Goal: Obtain resource: Download file/media

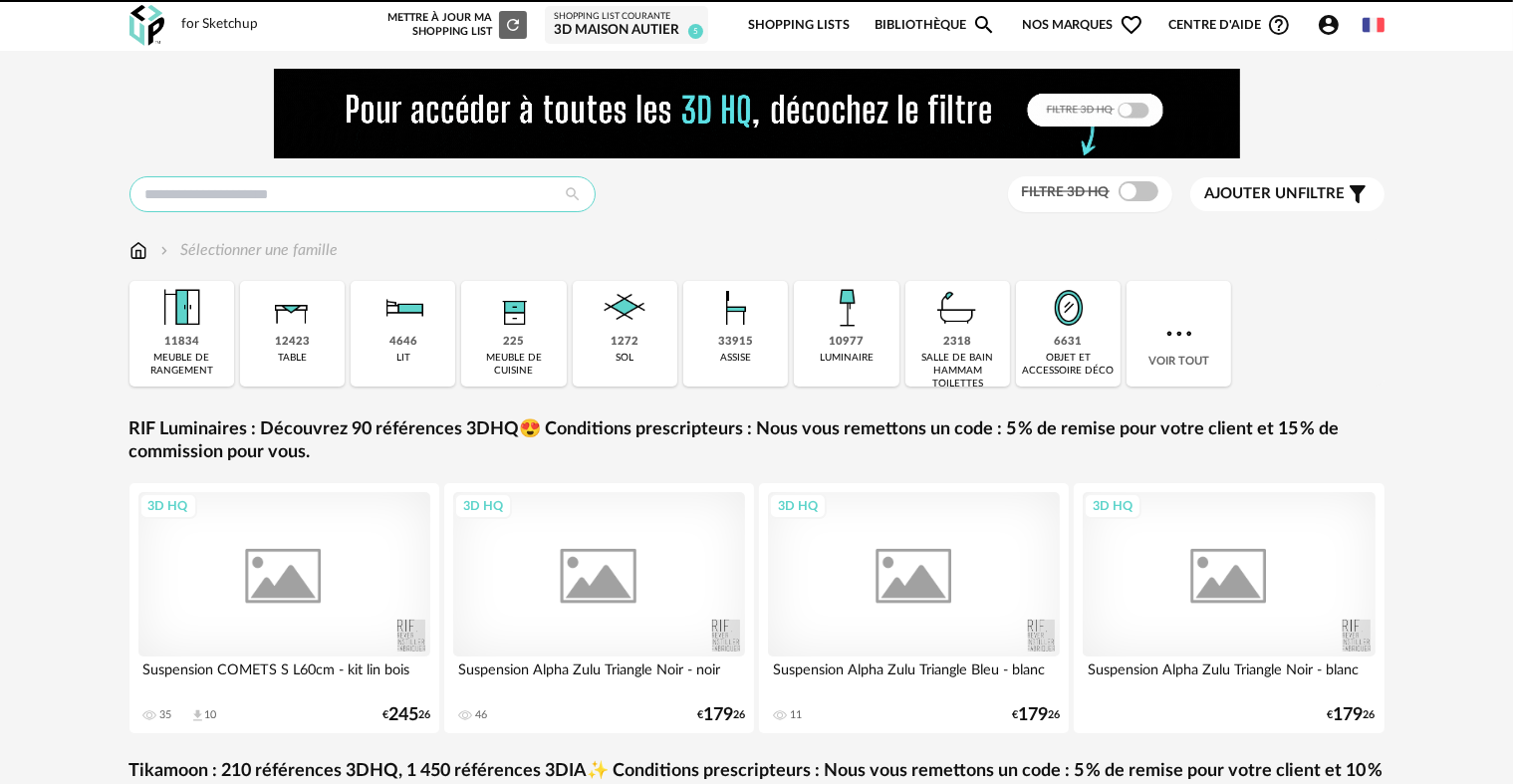
drag, startPoint x: 0, startPoint y: 0, endPoint x: 363, endPoint y: 199, distance: 414.0
click at [363, 199] on input "text" at bounding box center [362, 195] width 466 height 36
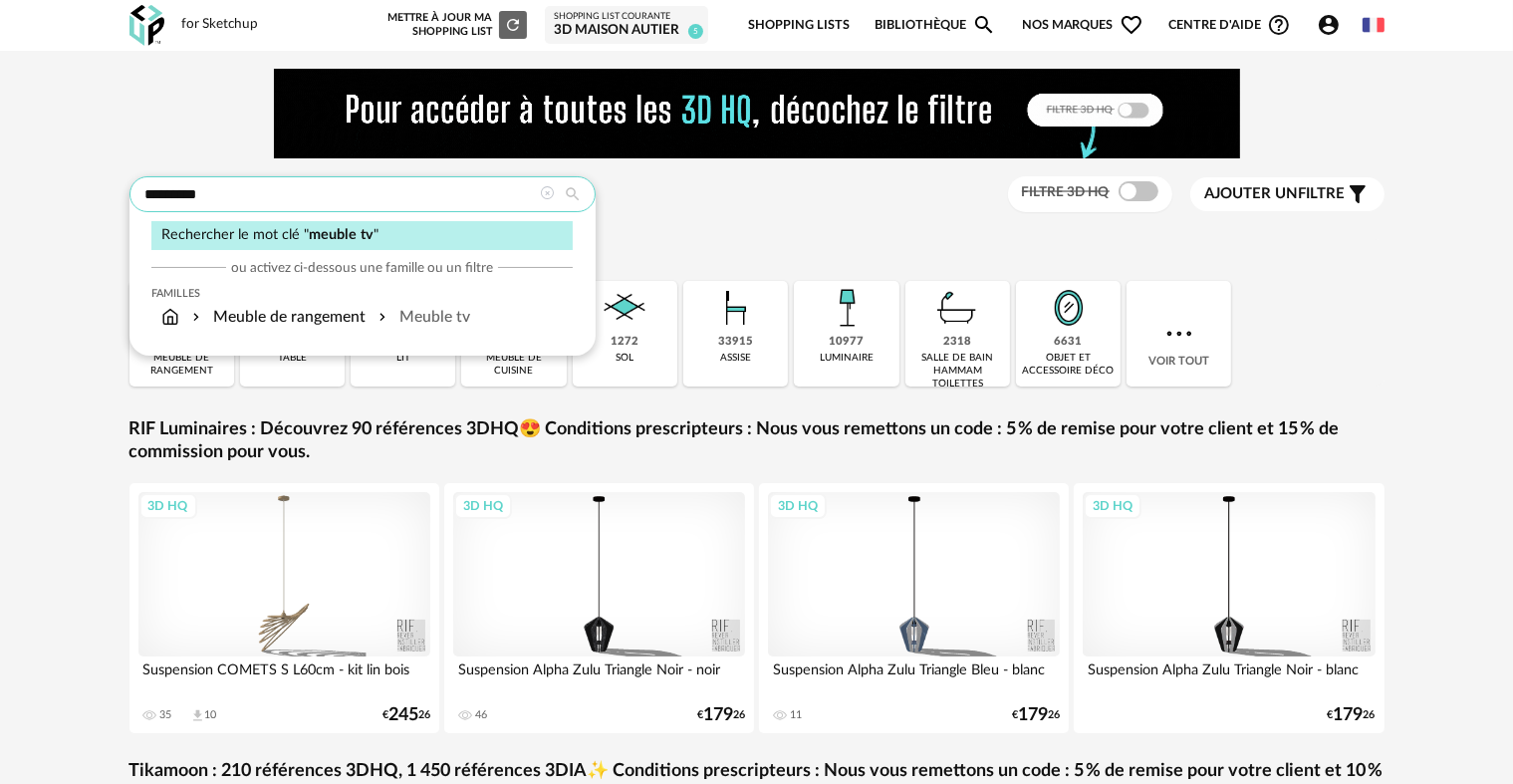
type input "*********"
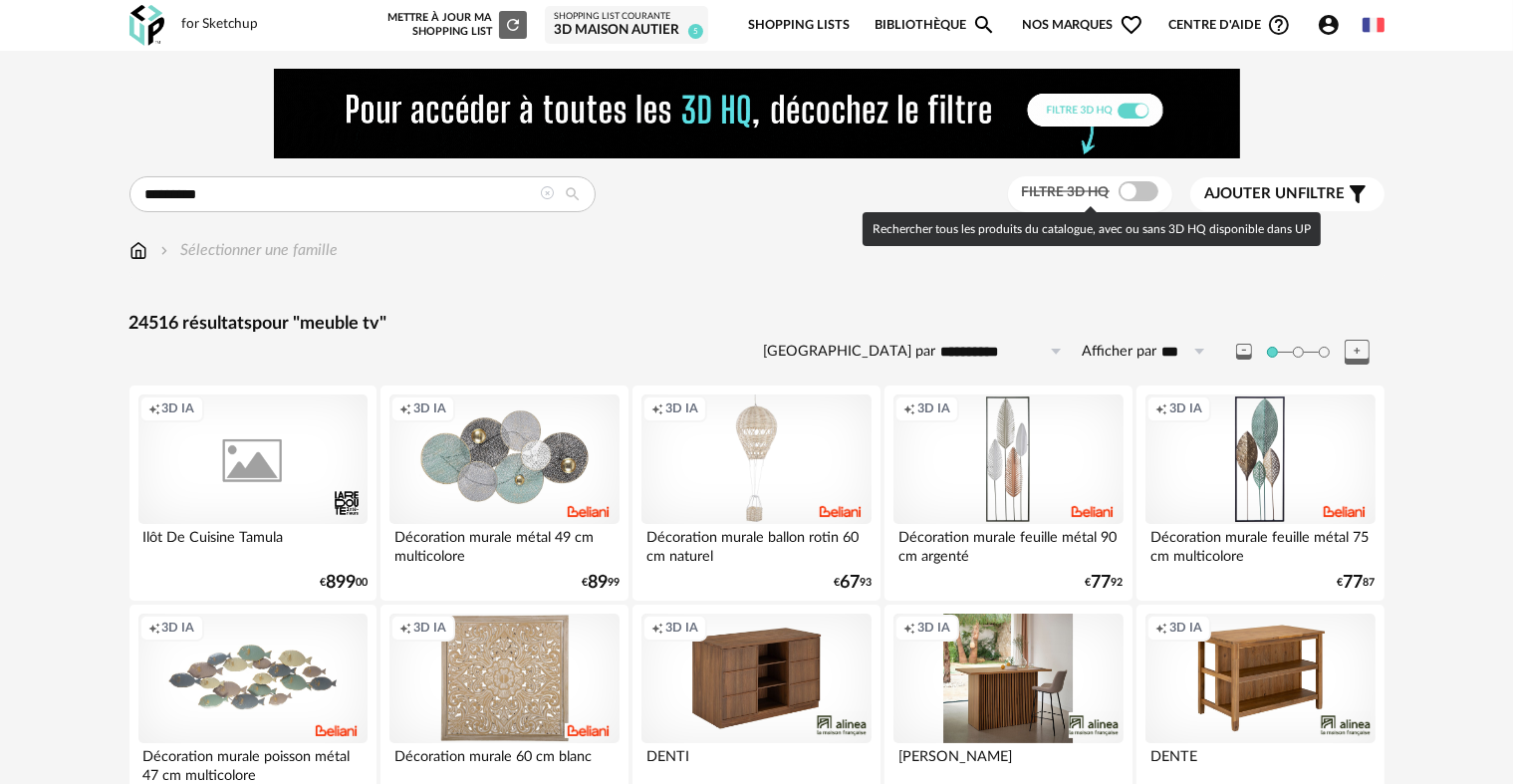
click at [1128, 195] on span at bounding box center [1139, 192] width 40 height 20
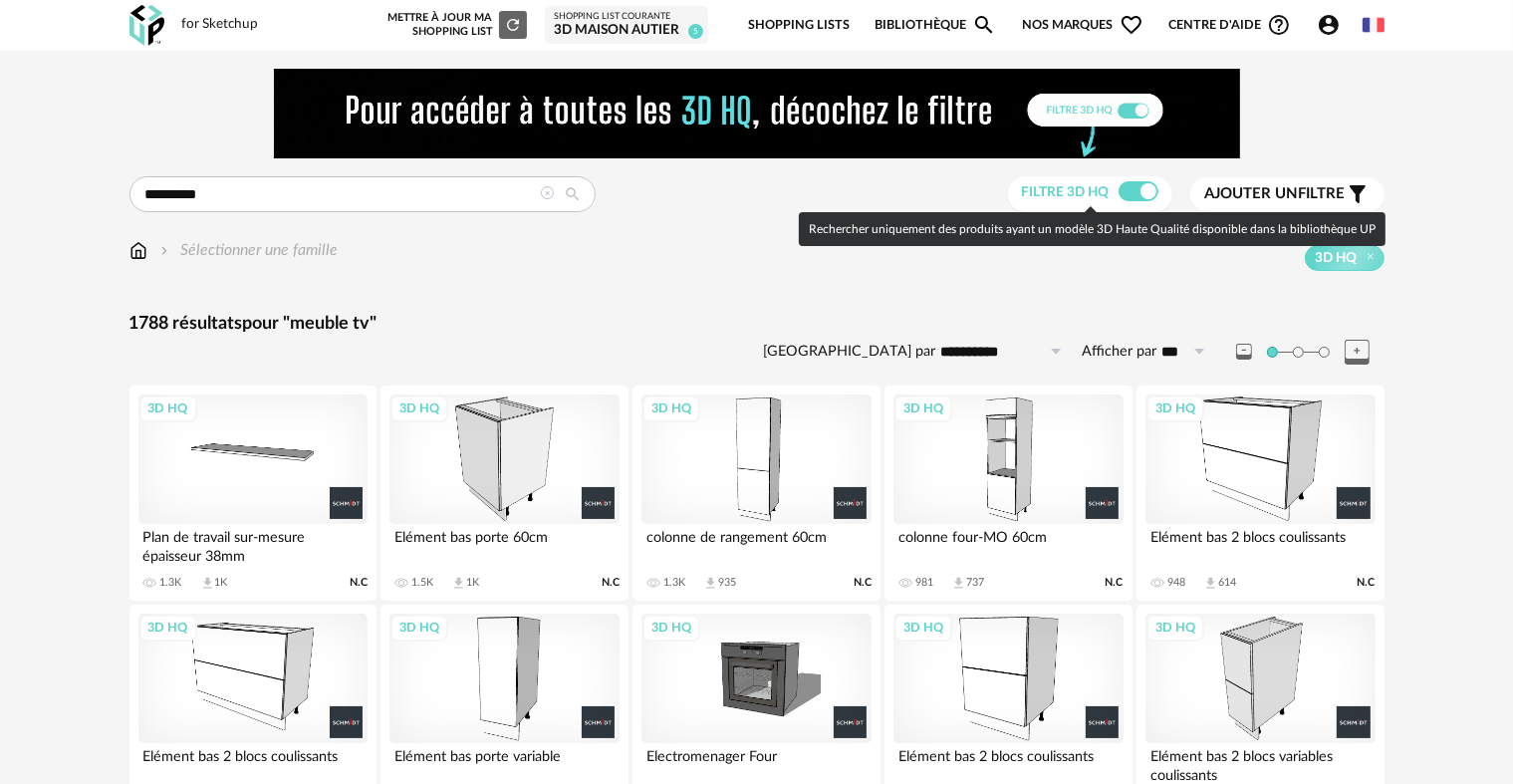
click at [1136, 189] on span at bounding box center [1139, 192] width 40 height 20
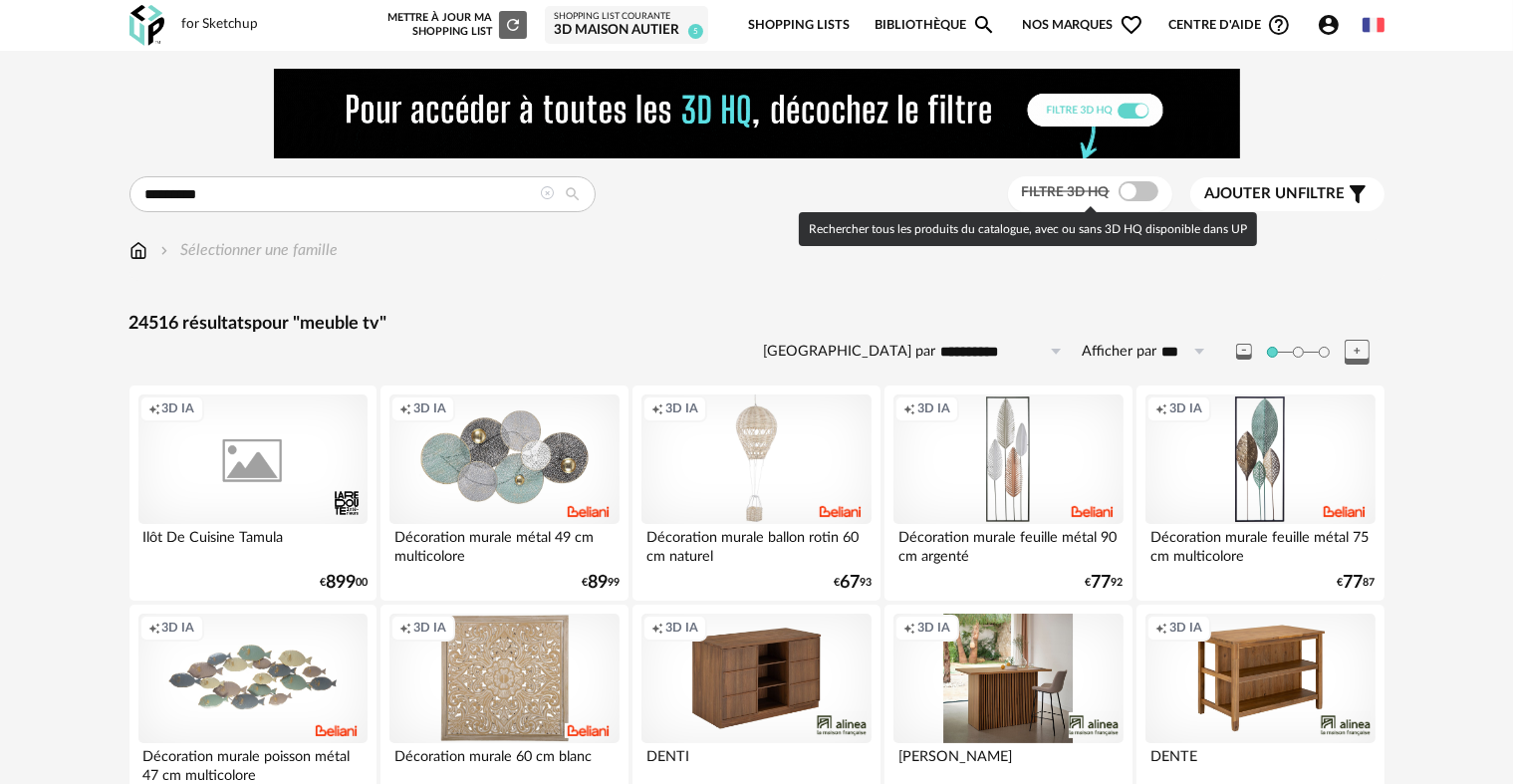
click at [1136, 189] on span at bounding box center [1139, 192] width 40 height 20
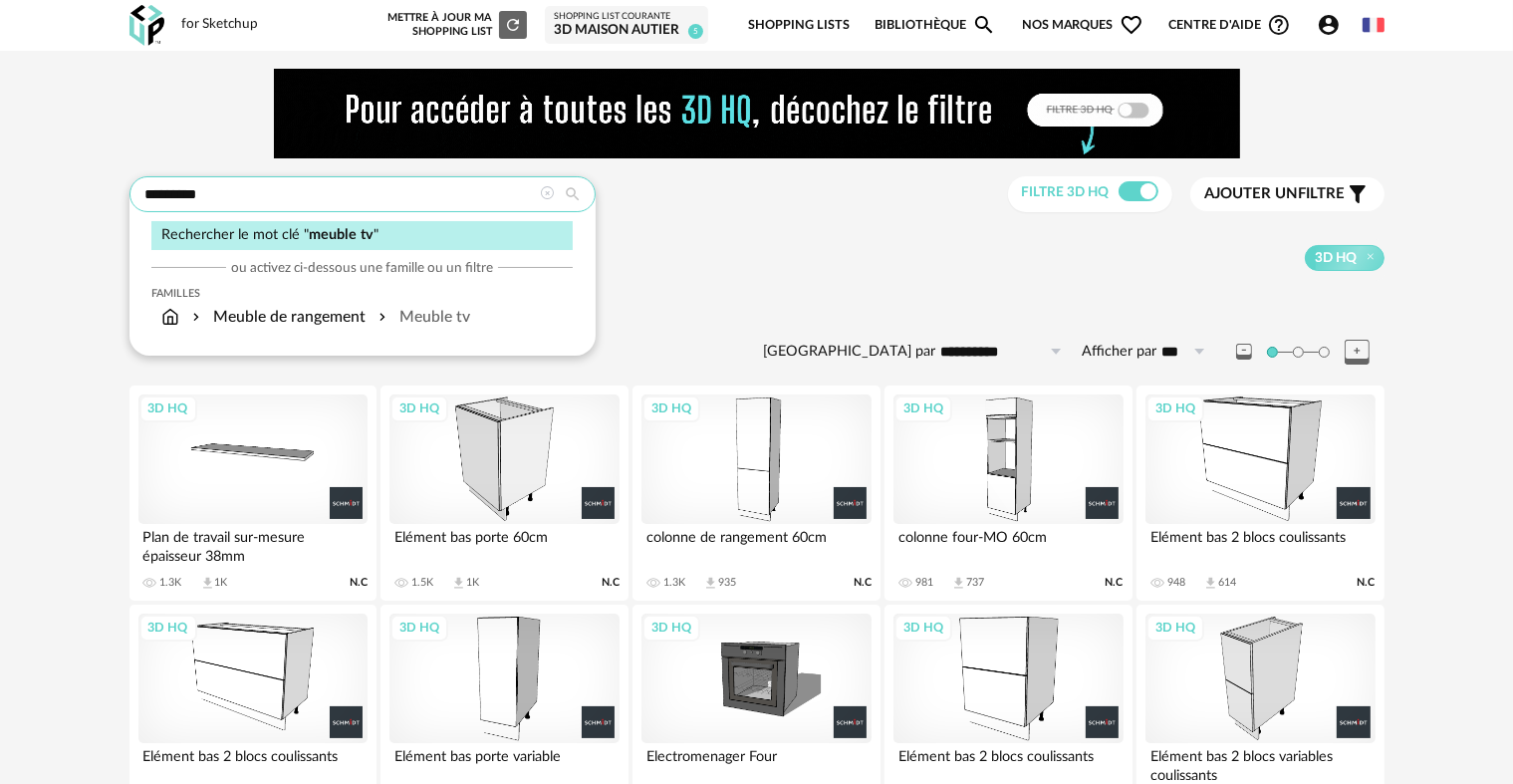
click at [302, 198] on input "*********" at bounding box center [362, 195] width 466 height 36
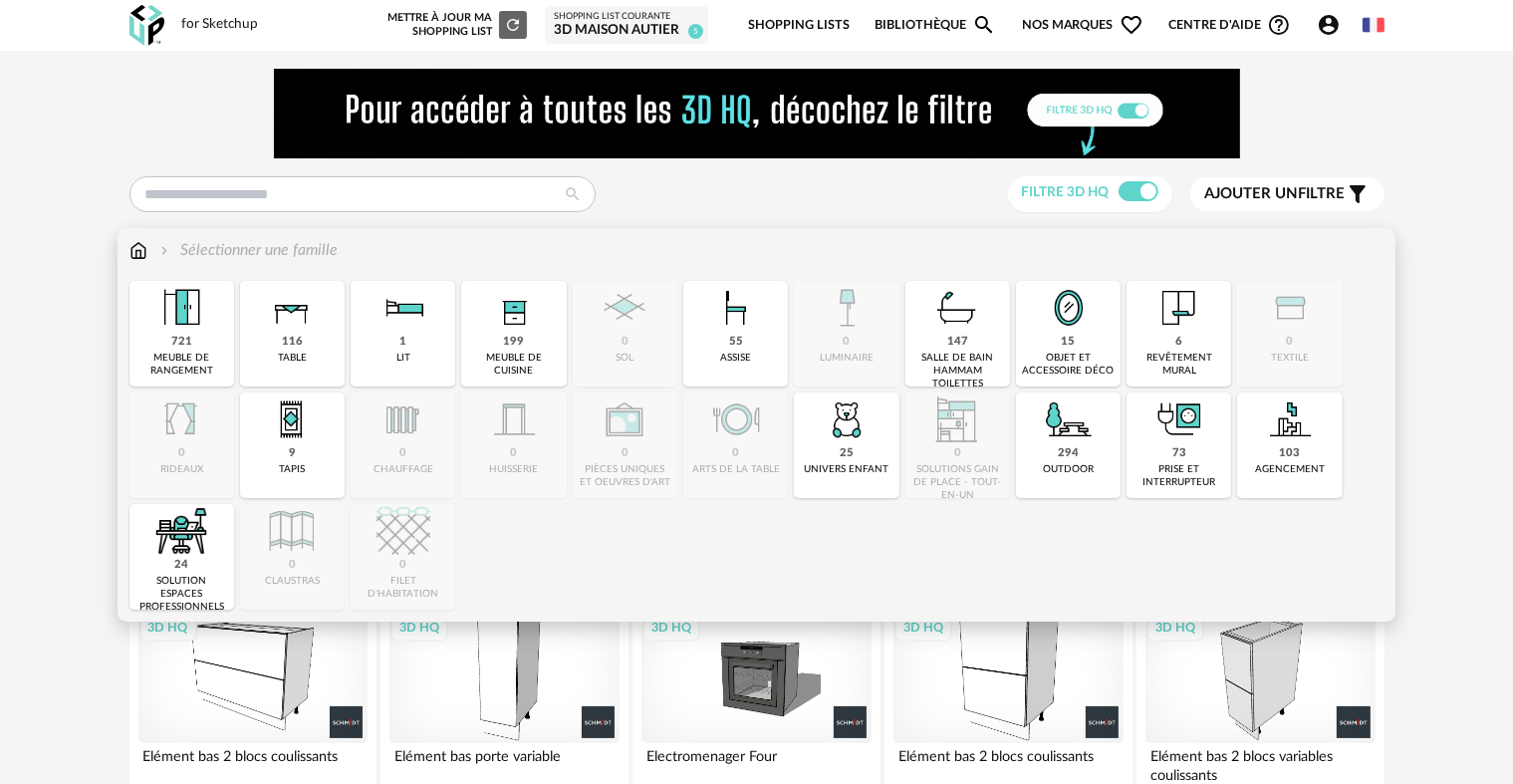
click at [172, 340] on div "721" at bounding box center [182, 341] width 21 height 15
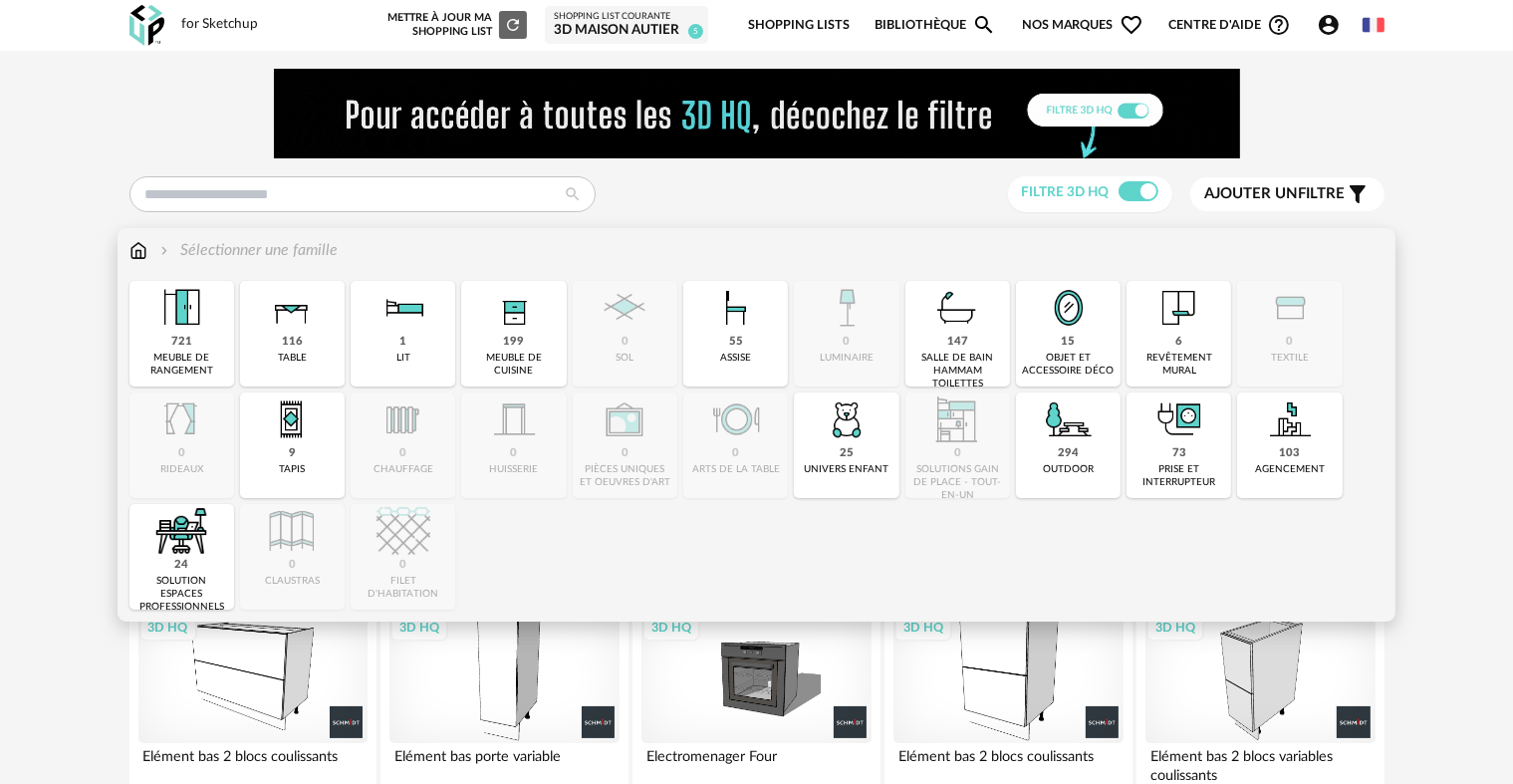
type input "*********"
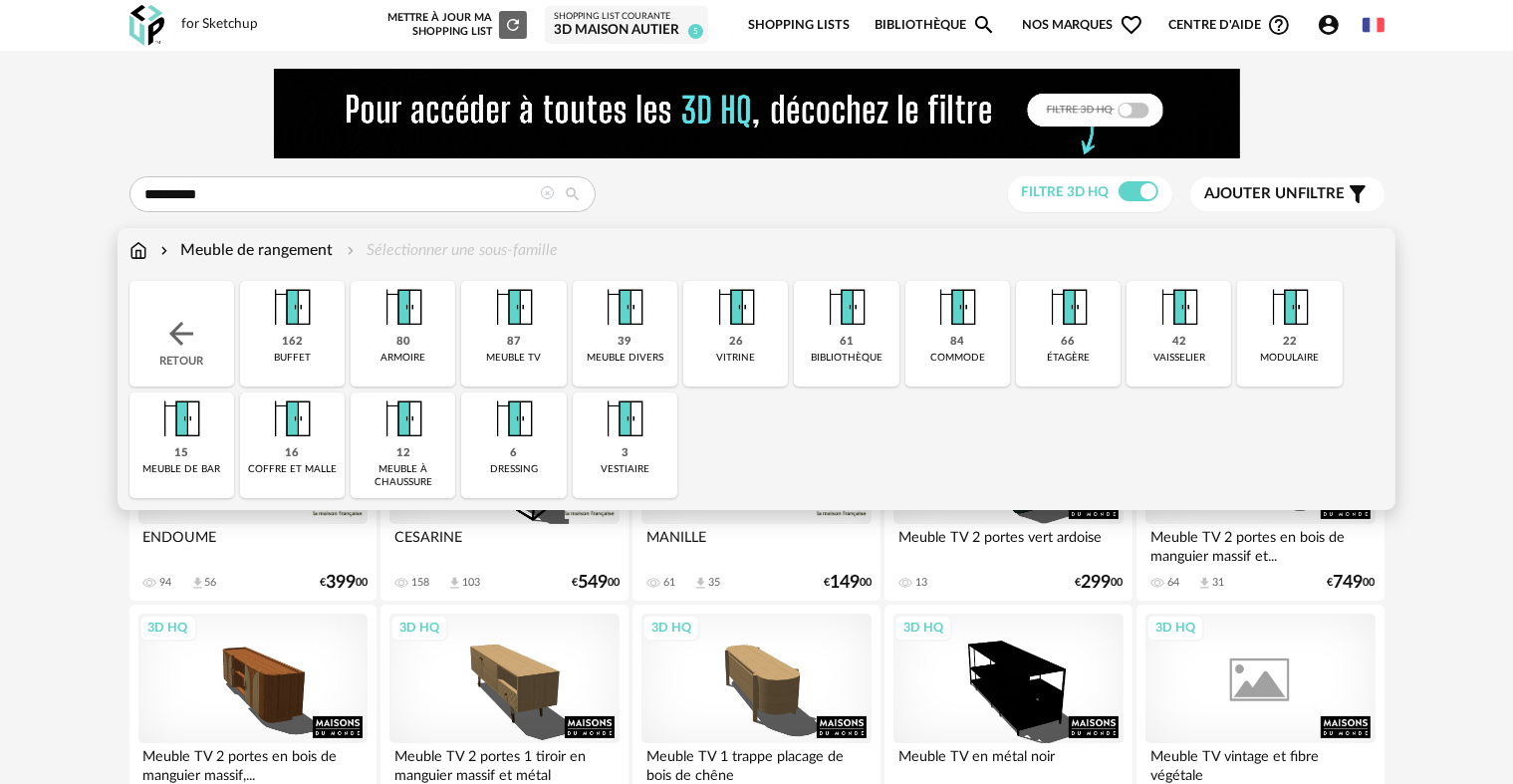
click at [530, 314] on img at bounding box center [514, 307] width 54 height 54
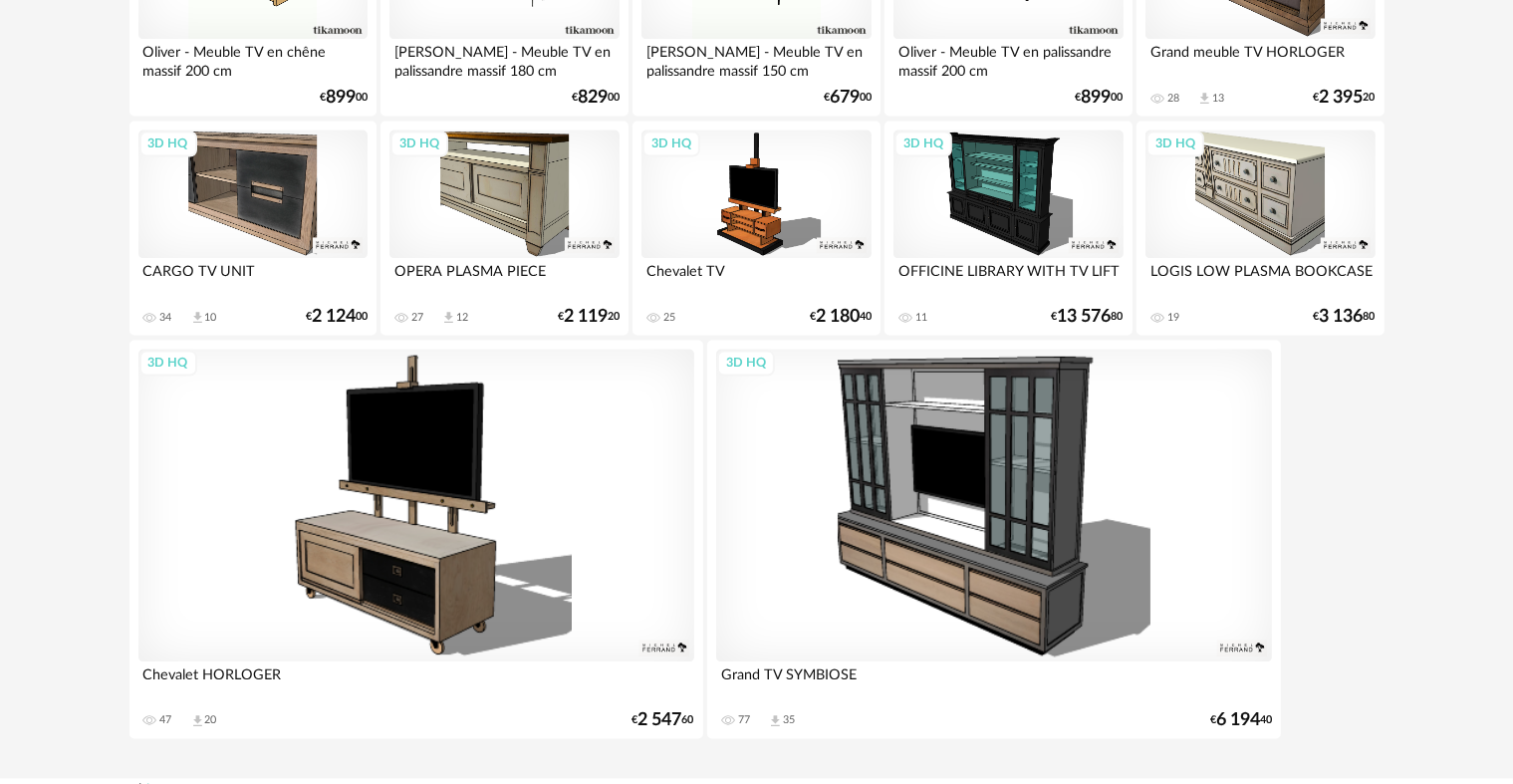
scroll to position [3783, 0]
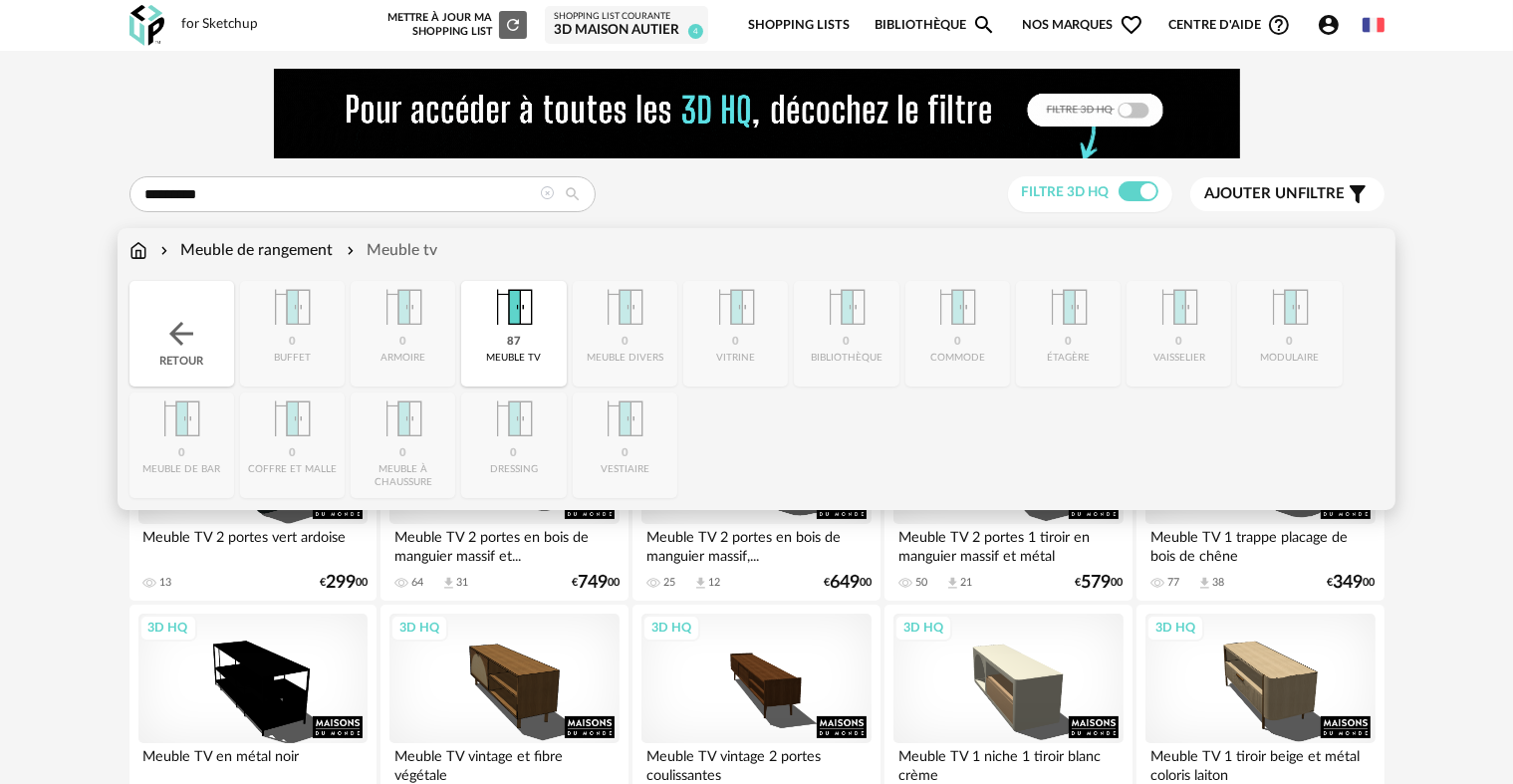
click at [139, 248] on img at bounding box center [139, 250] width 18 height 23
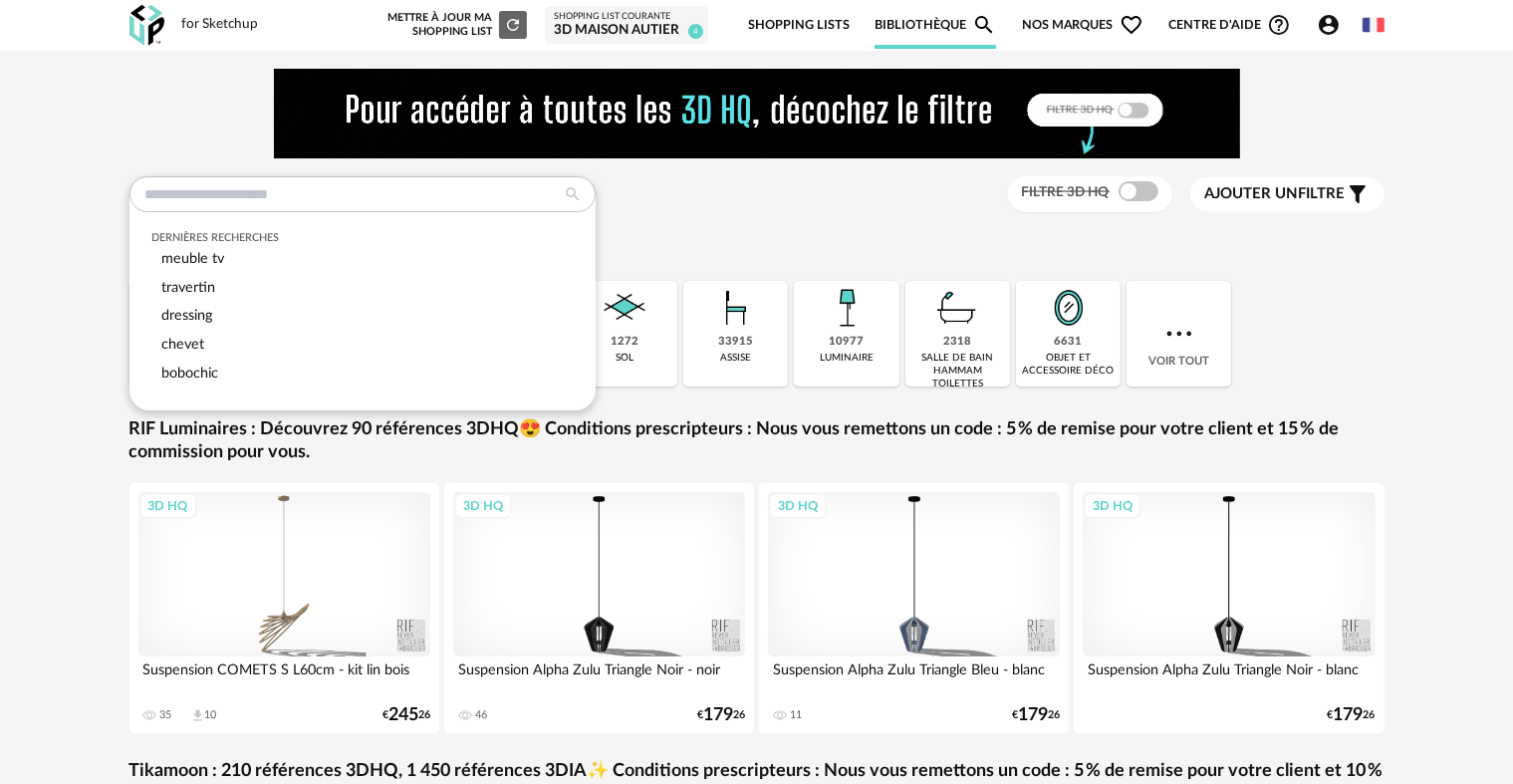
click at [1422, 339] on div "Dernières recherches meuble tv travertin dressing chevet bobochic Filtre 3D HQ …" at bounding box center [756, 593] width 1513 height 1086
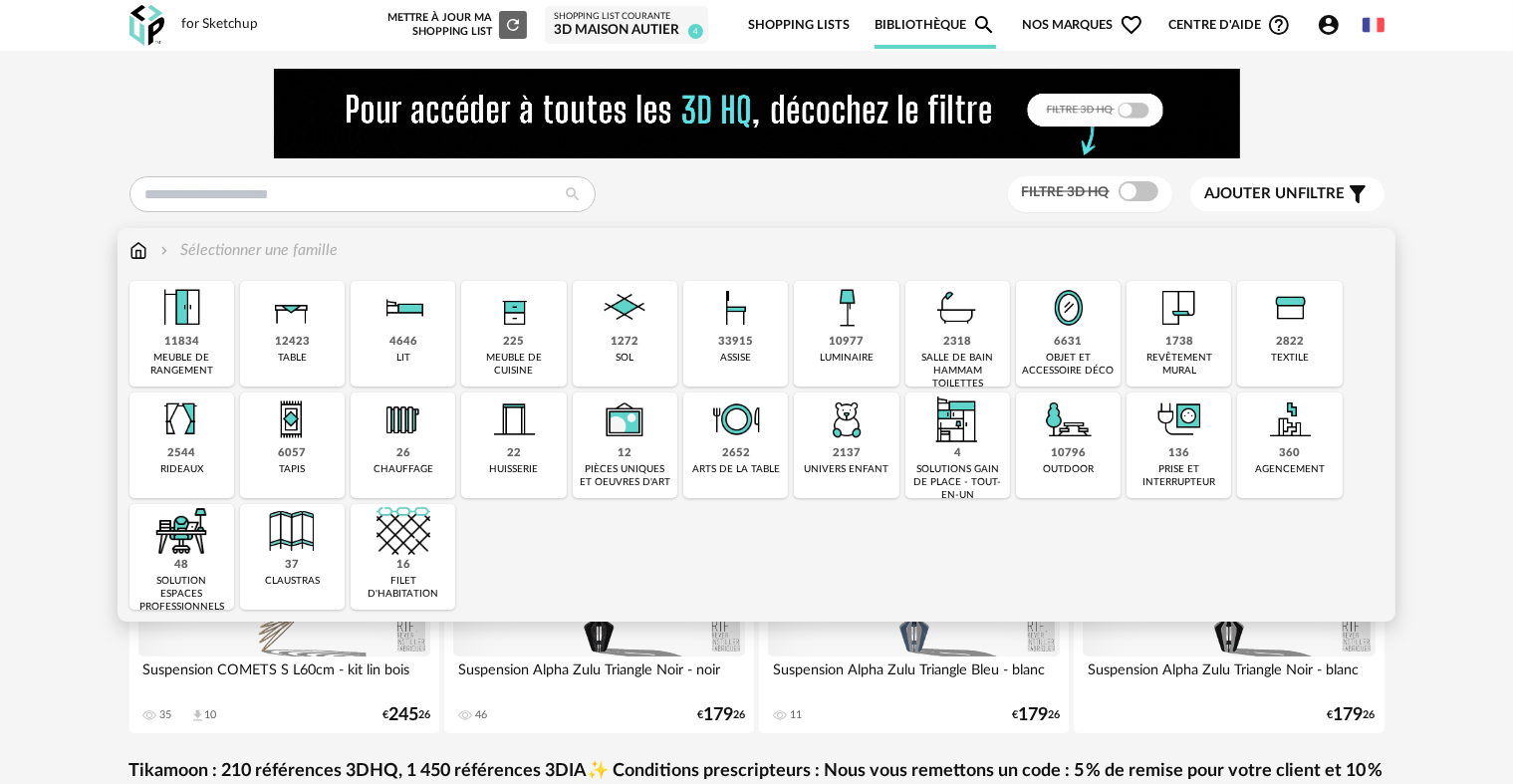
click at [278, 324] on img at bounding box center [292, 307] width 54 height 54
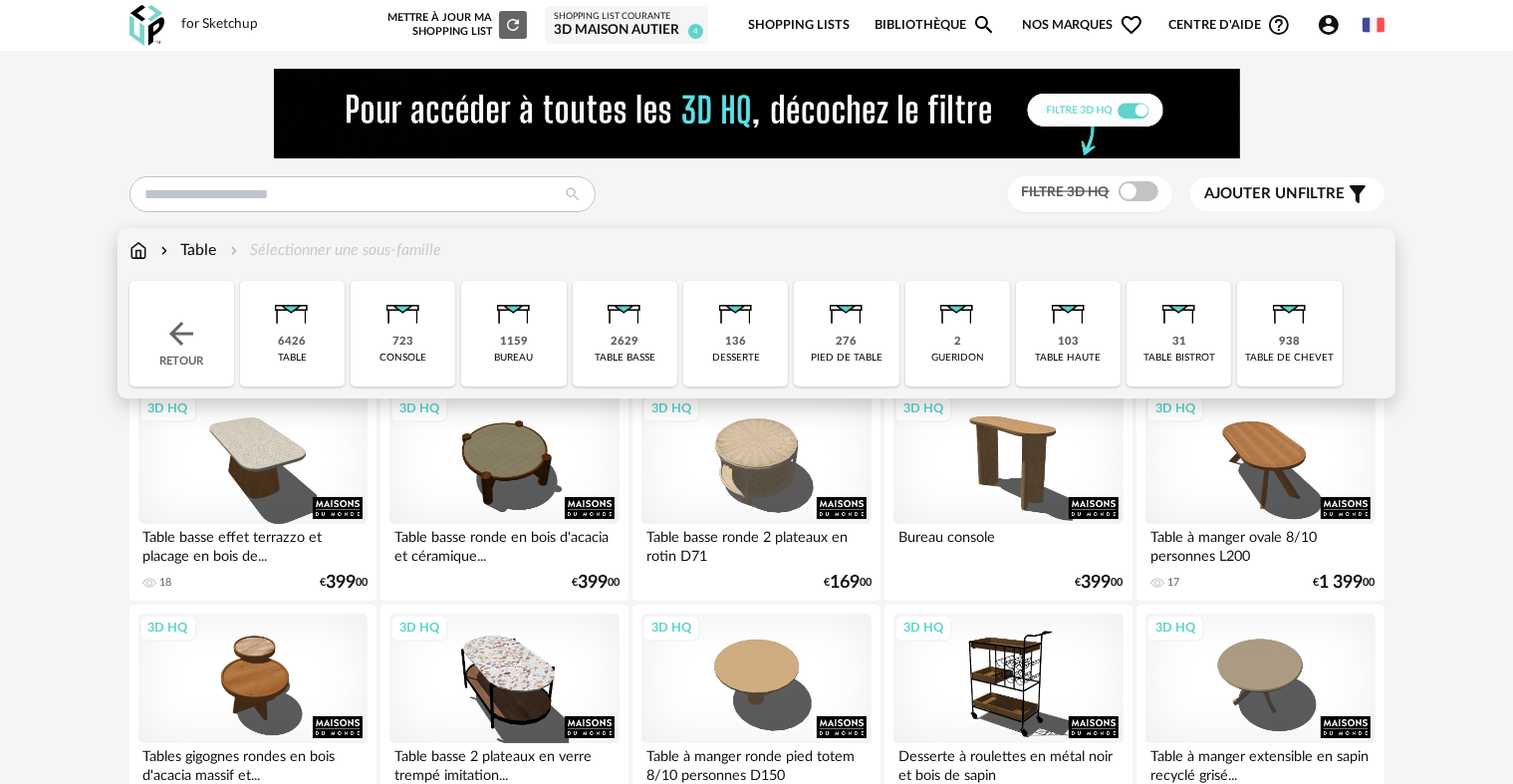
click at [275, 319] on img at bounding box center [292, 307] width 54 height 54
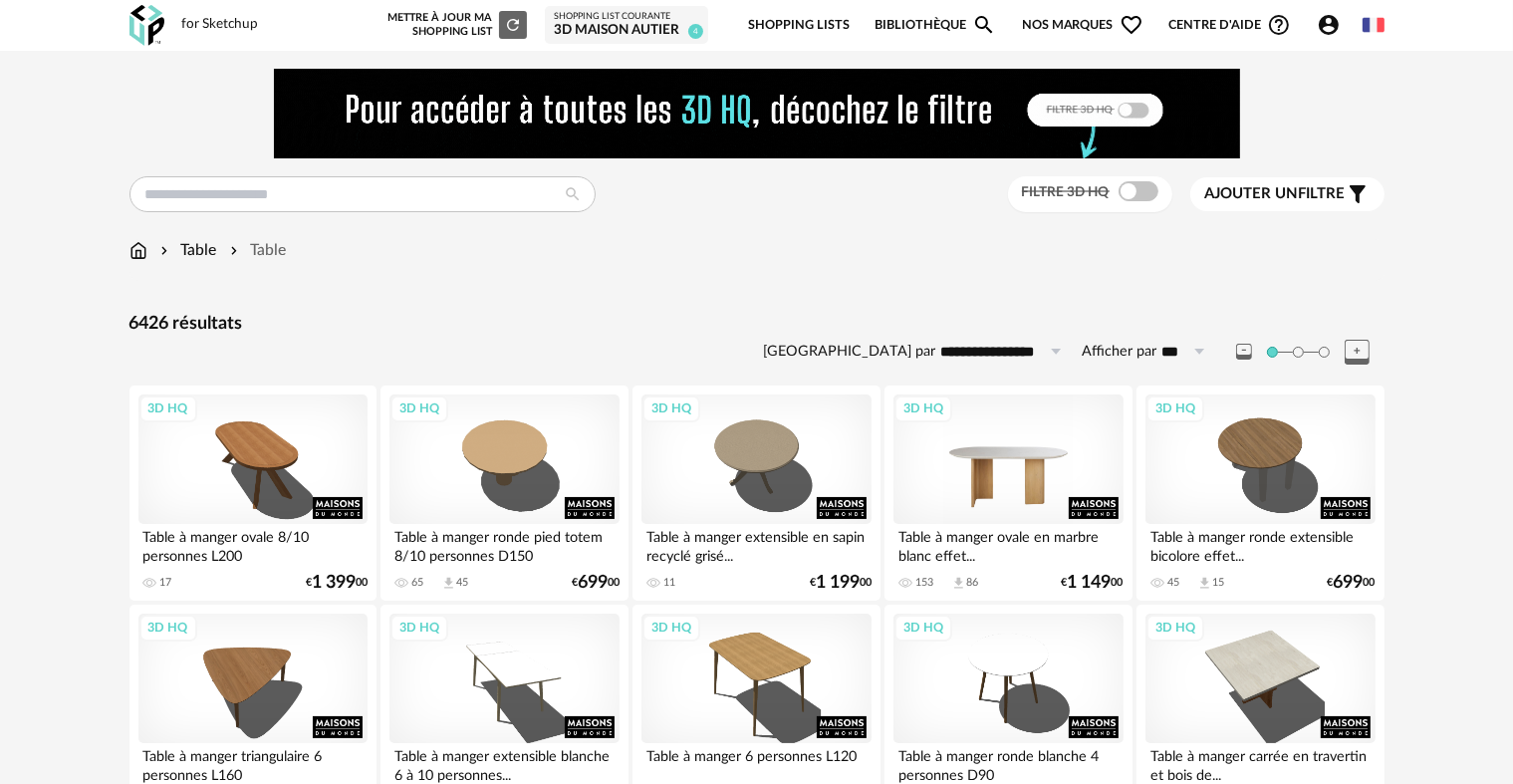
click at [984, 445] on div "3D HQ" at bounding box center [1008, 459] width 230 height 130
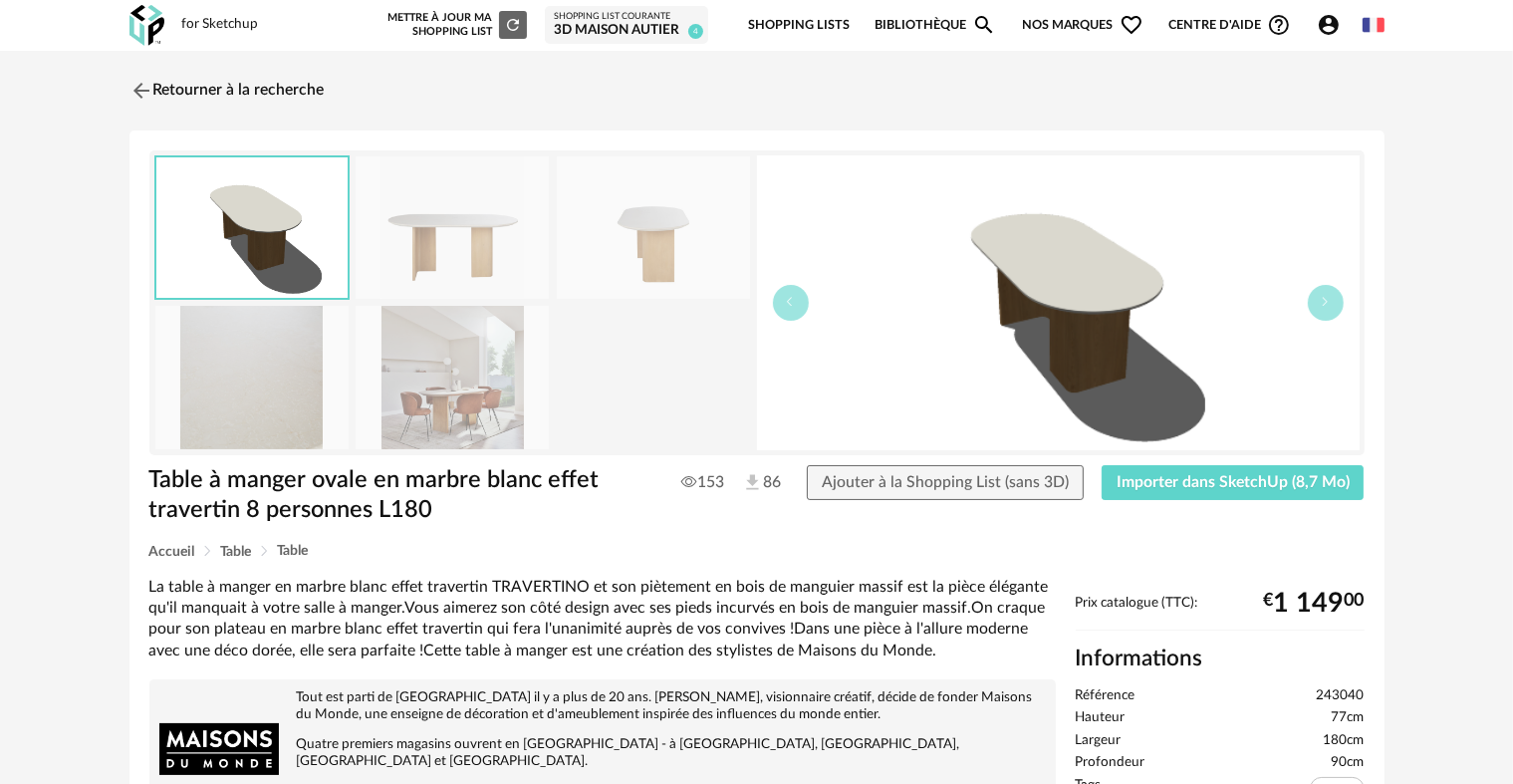
click at [479, 247] on img at bounding box center [452, 227] width 194 height 143
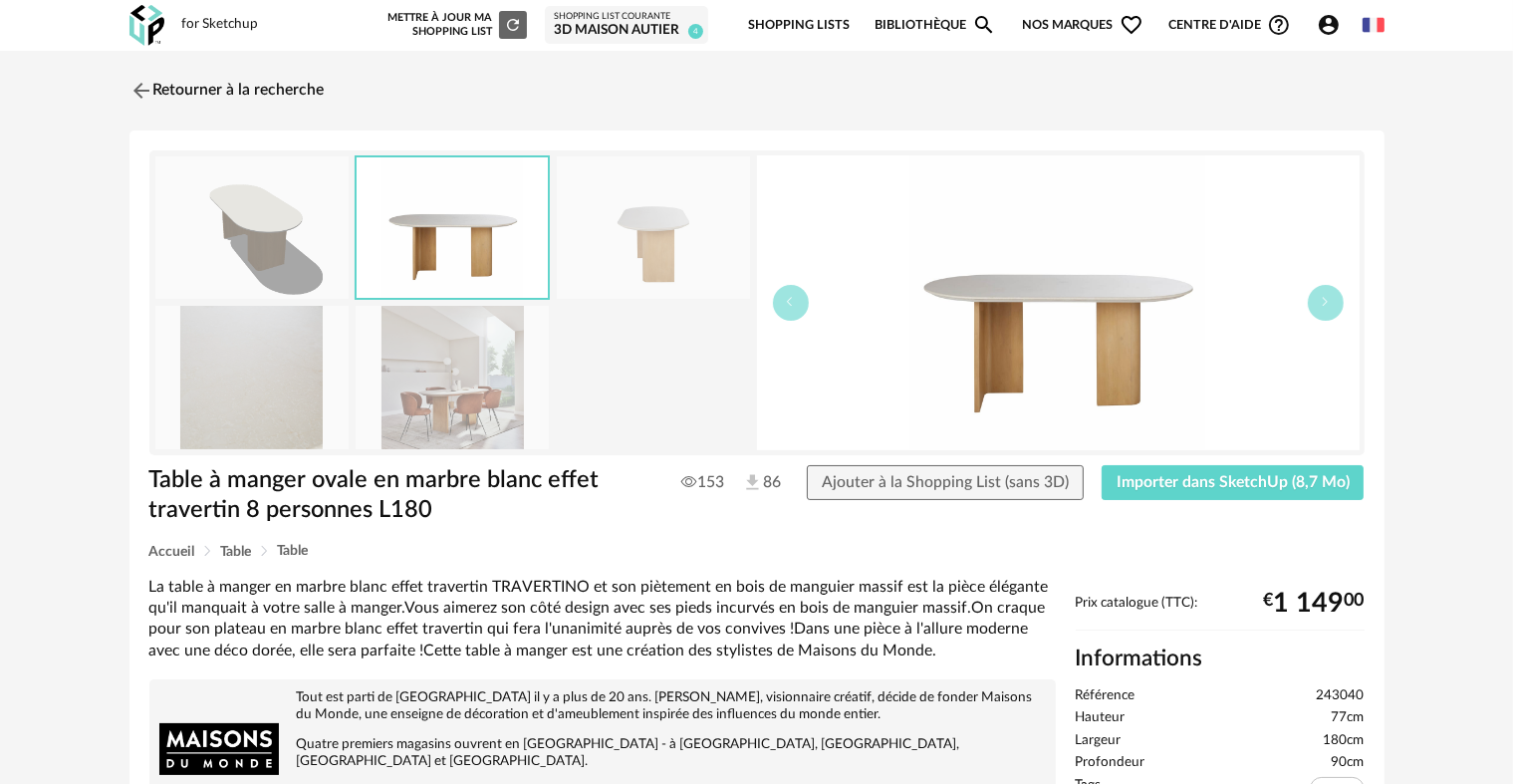
click at [616, 251] on img at bounding box center [654, 227] width 194 height 143
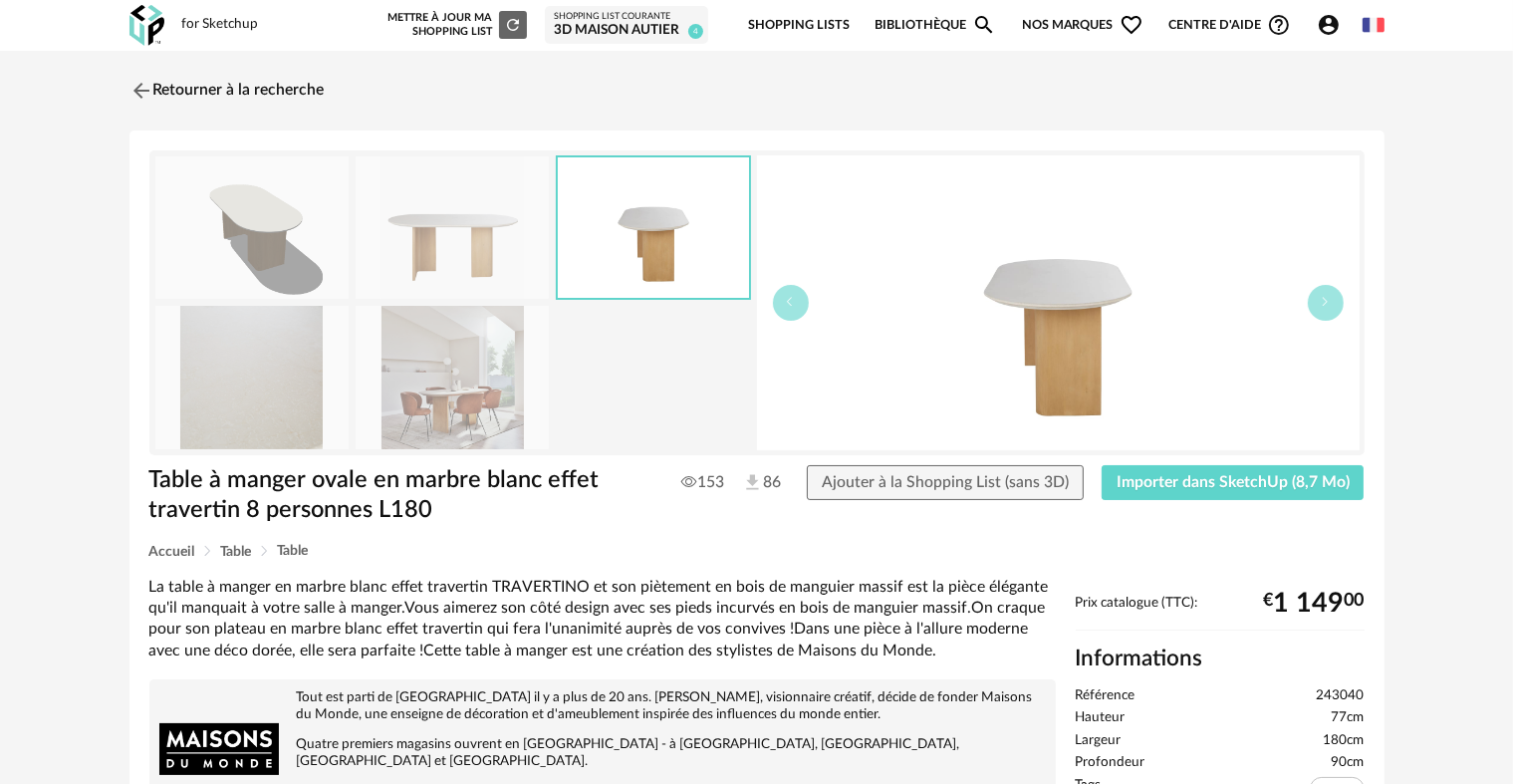
click at [450, 384] on img at bounding box center [452, 376] width 194 height 143
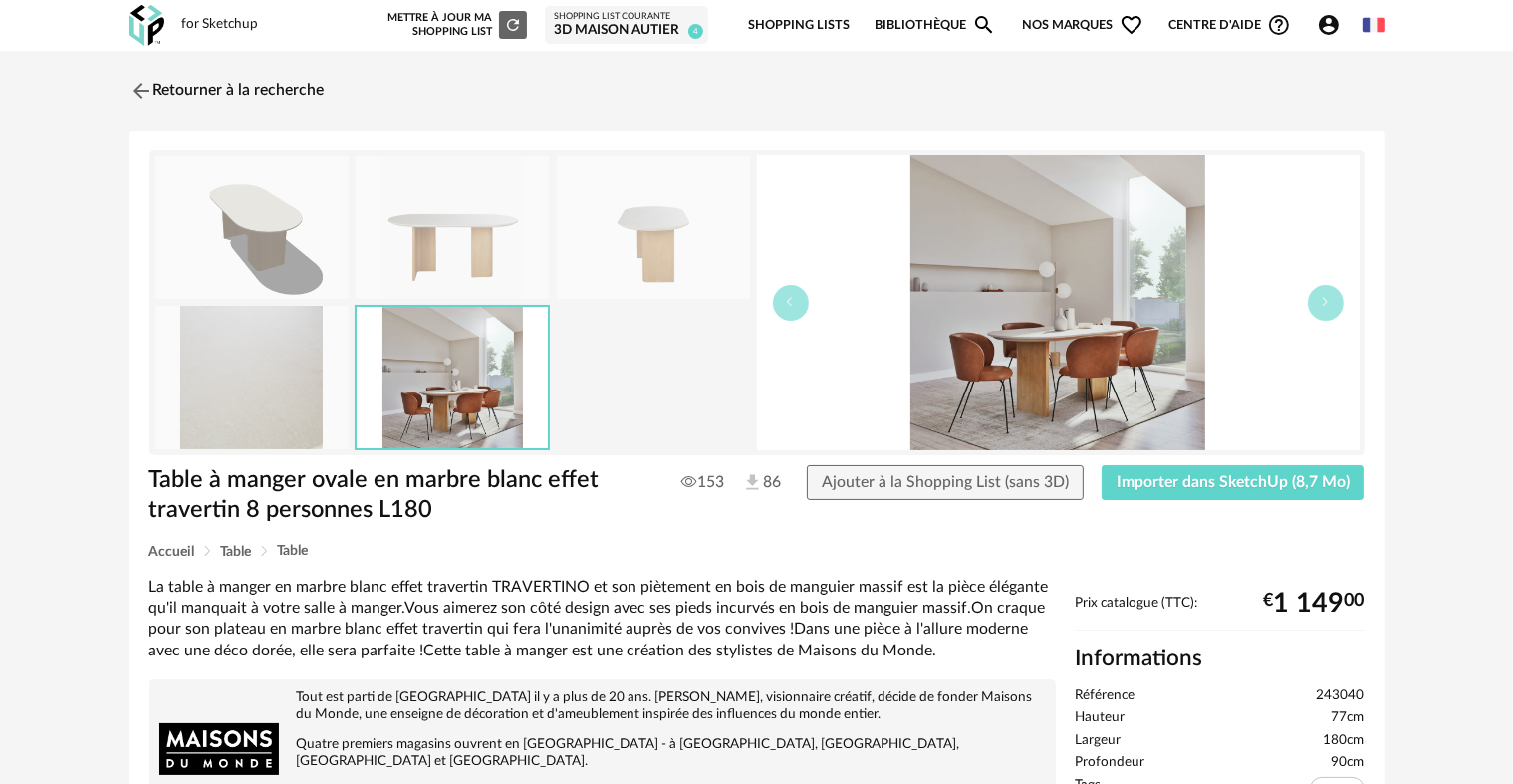
click at [261, 346] on img at bounding box center [252, 376] width 194 height 143
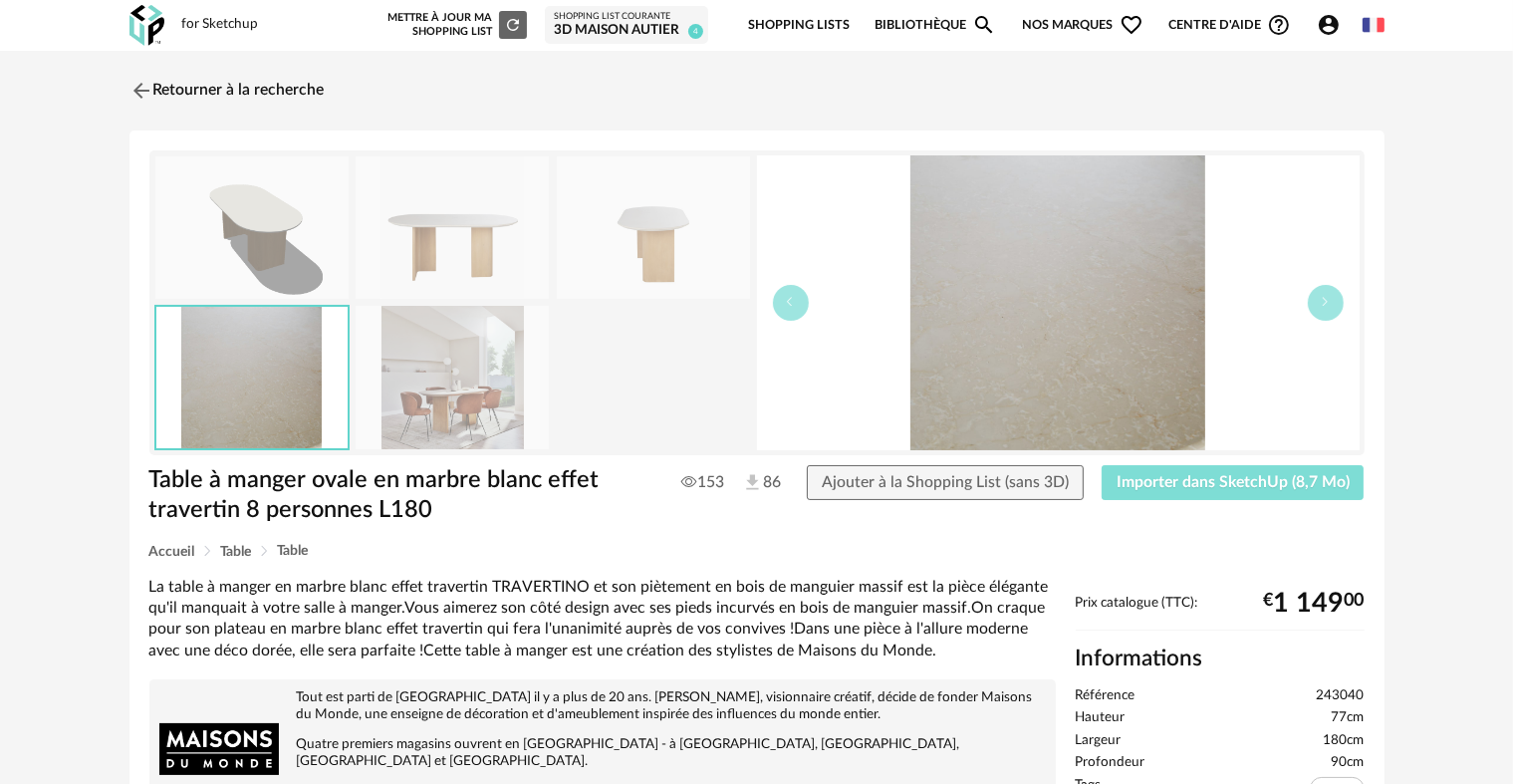
click at [1178, 474] on span "Importer dans SketchUp (8,7 Mo)" at bounding box center [1234, 482] width 234 height 16
click at [153, 79] on img at bounding box center [139, 90] width 29 height 29
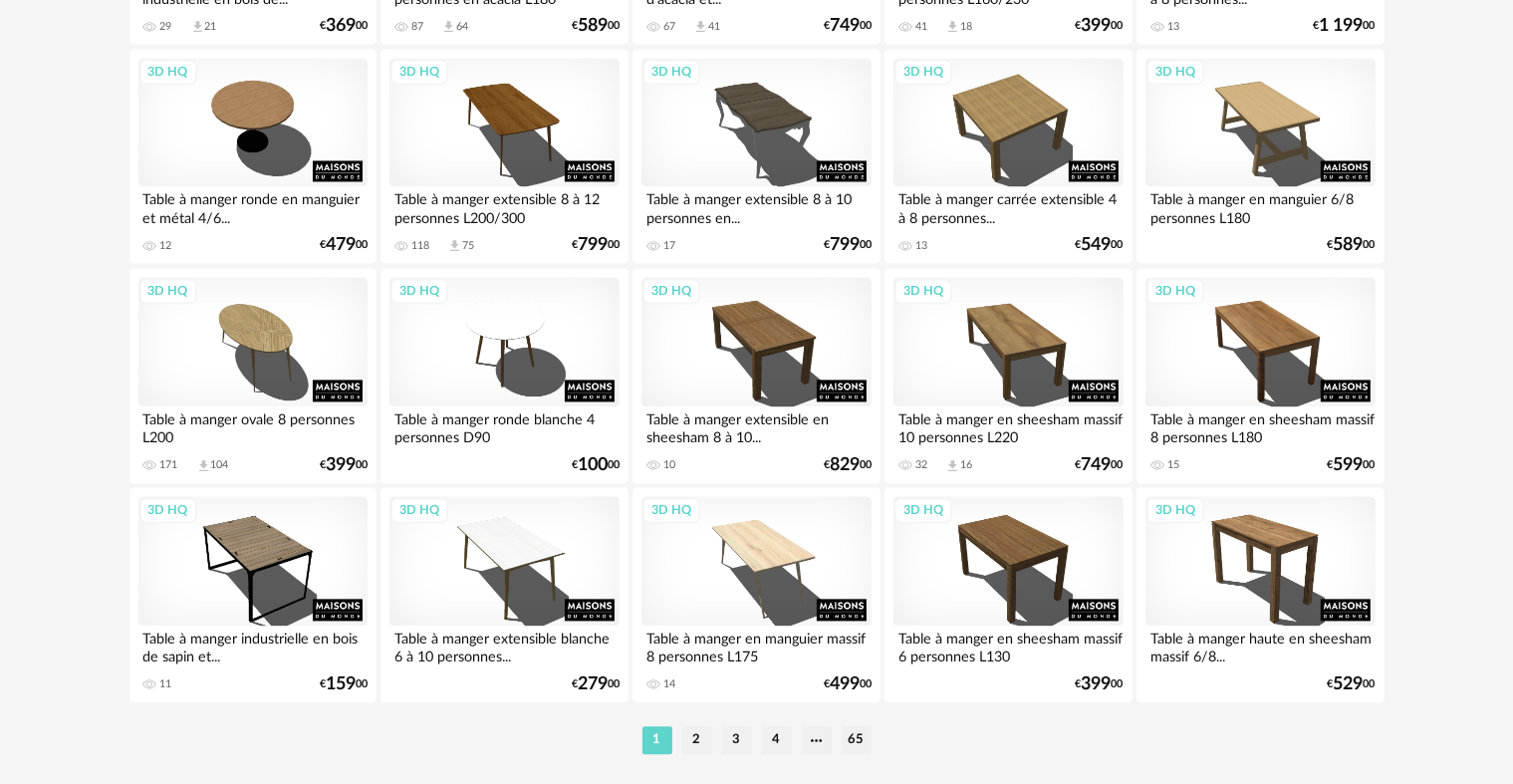
scroll to position [4083, 0]
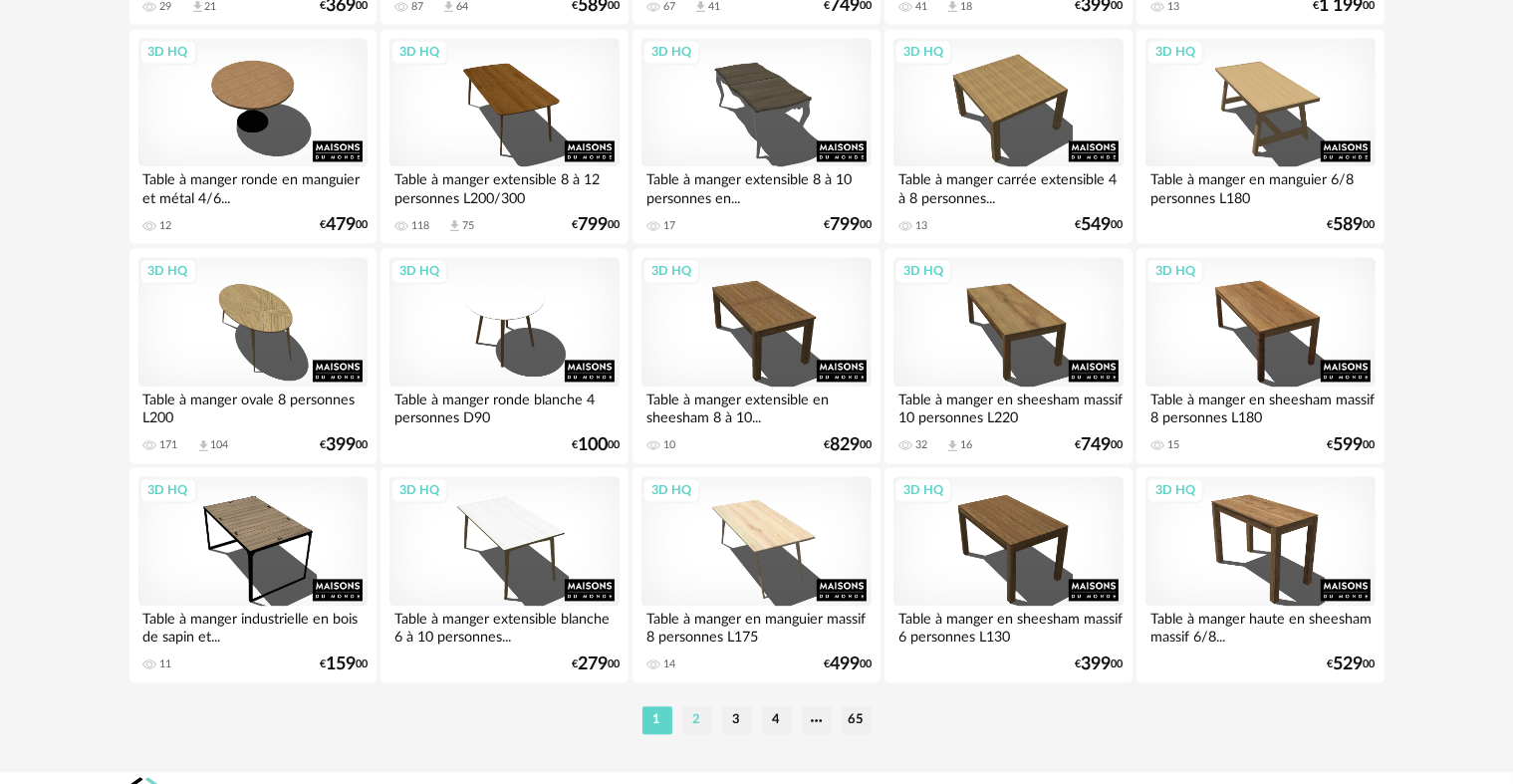
click at [686, 721] on li "2" at bounding box center [698, 720] width 30 height 28
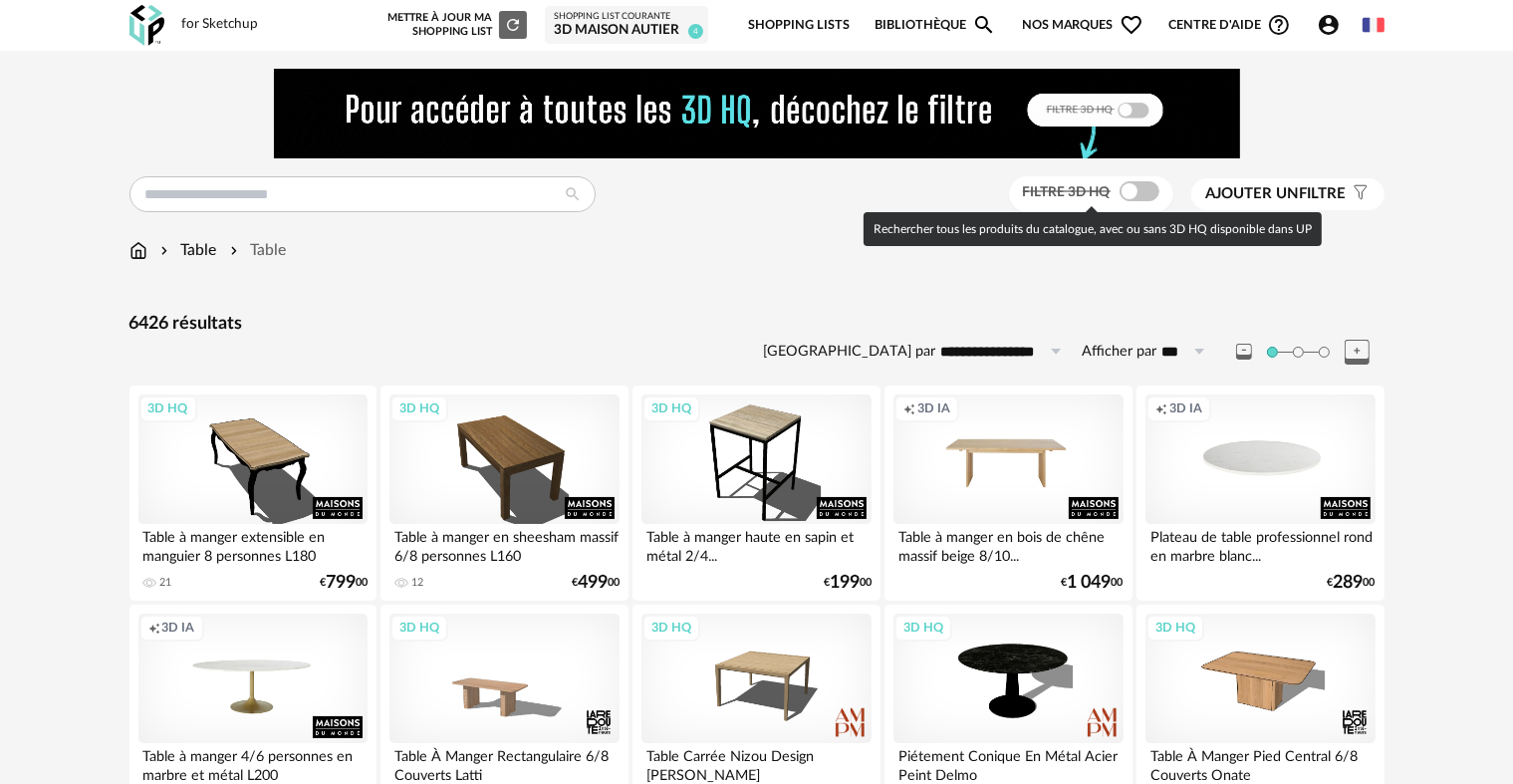
click at [1128, 194] on span at bounding box center [1140, 192] width 40 height 20
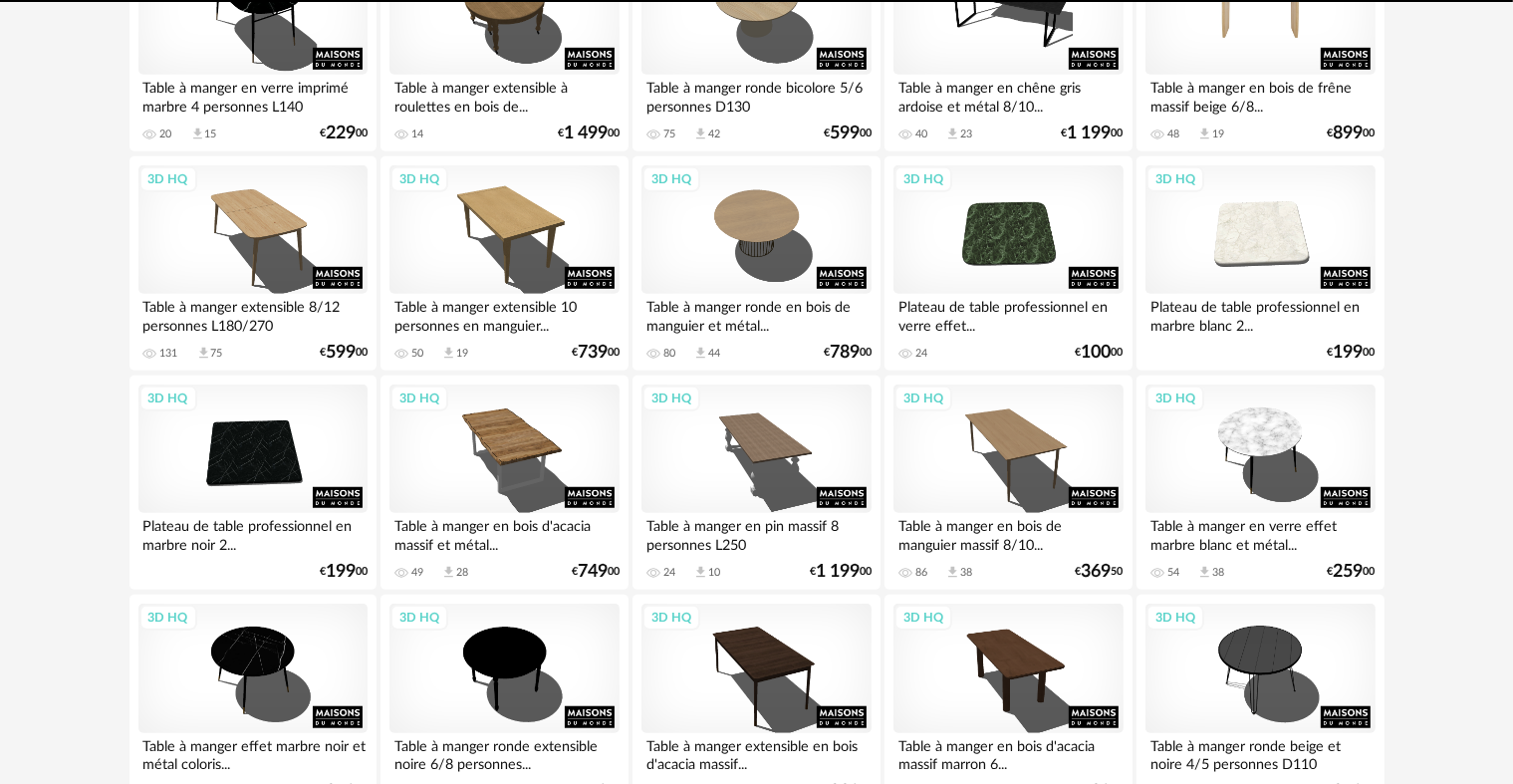
scroll to position [1295, 0]
